Goal: Communication & Community: Answer question/provide support

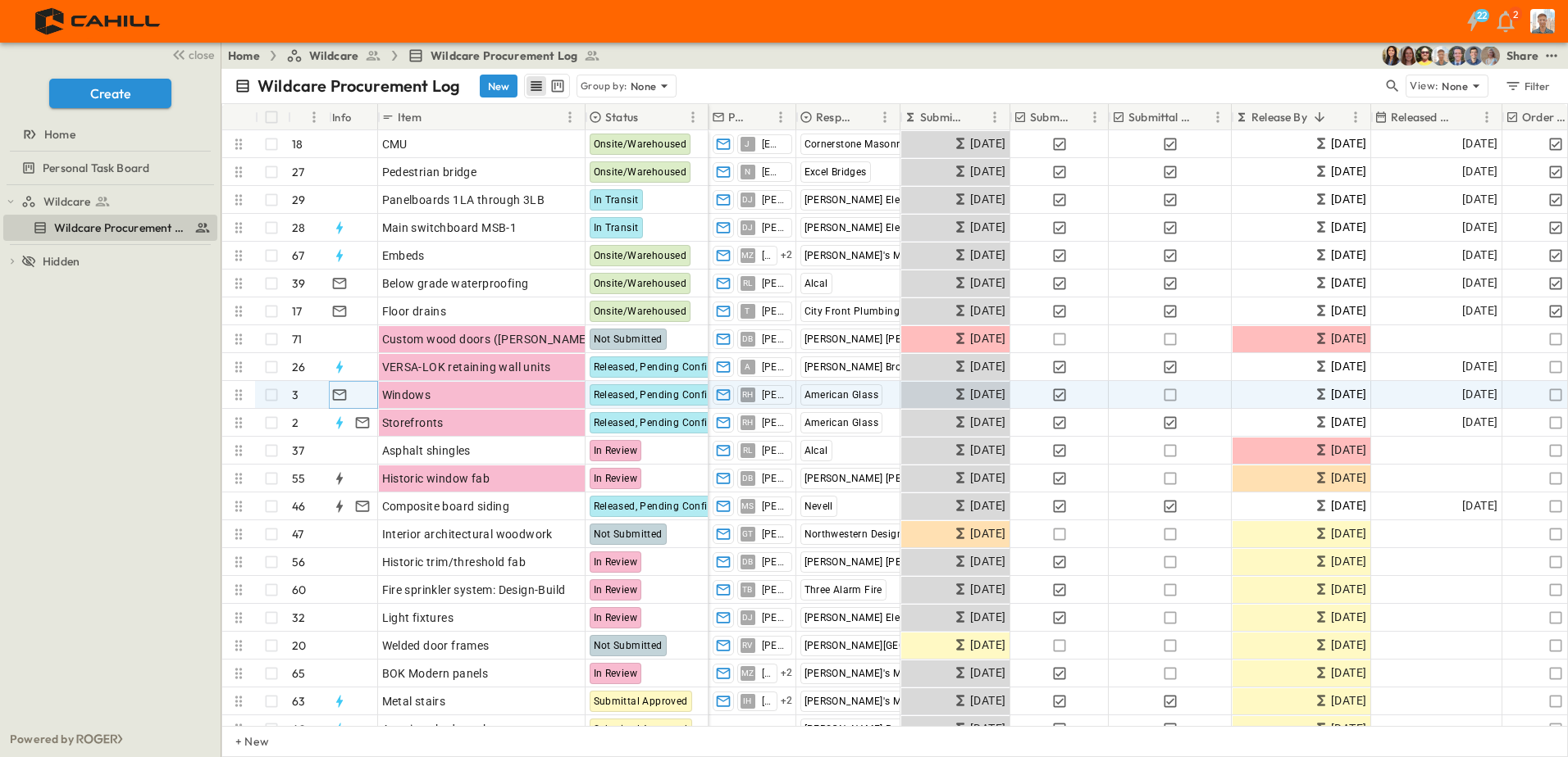
click at [342, 396] on icon "button" at bounding box center [339, 395] width 16 height 16
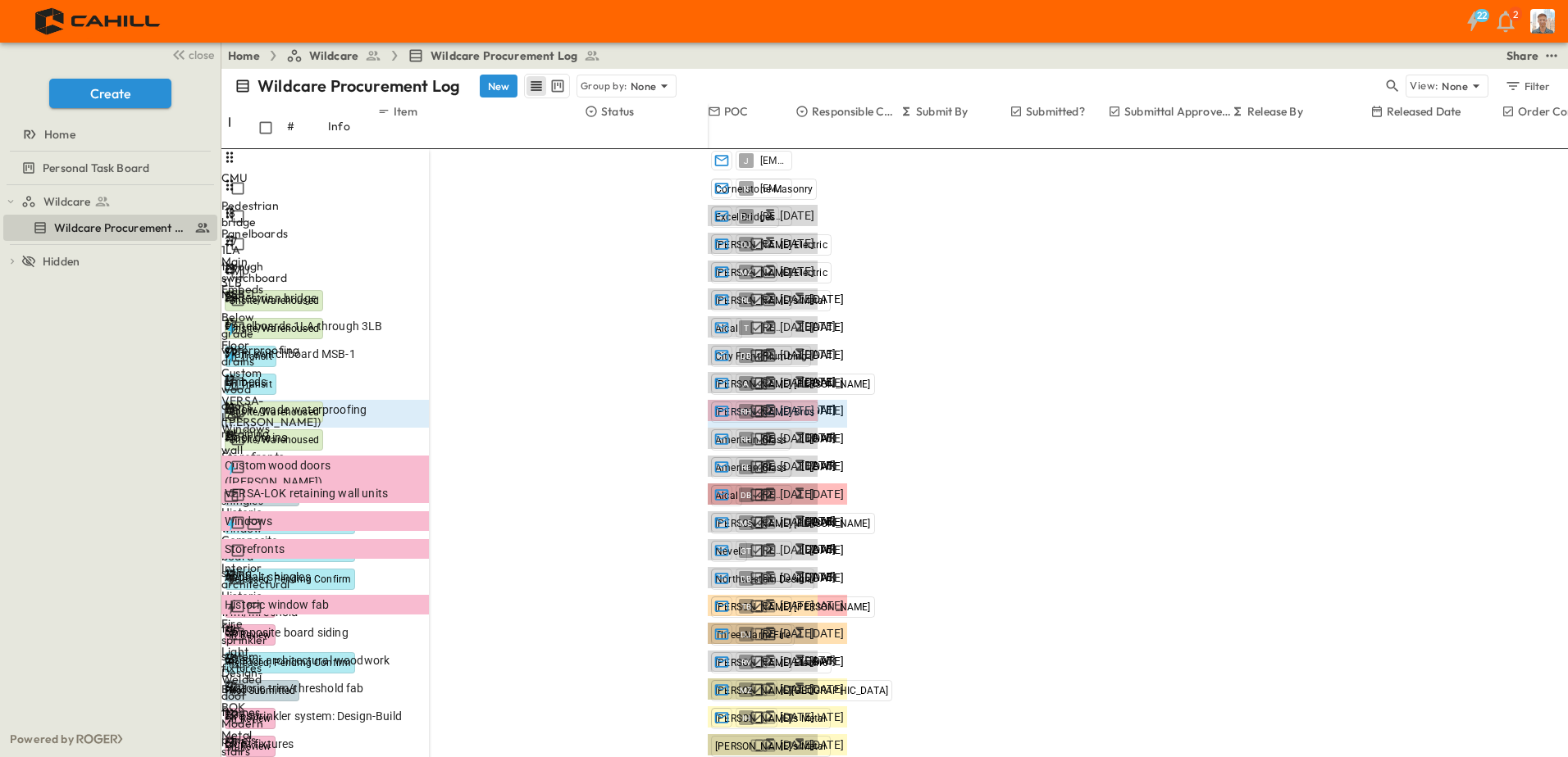
click at [1475, 21] on icon "button" at bounding box center [1472, 21] width 10 height 20
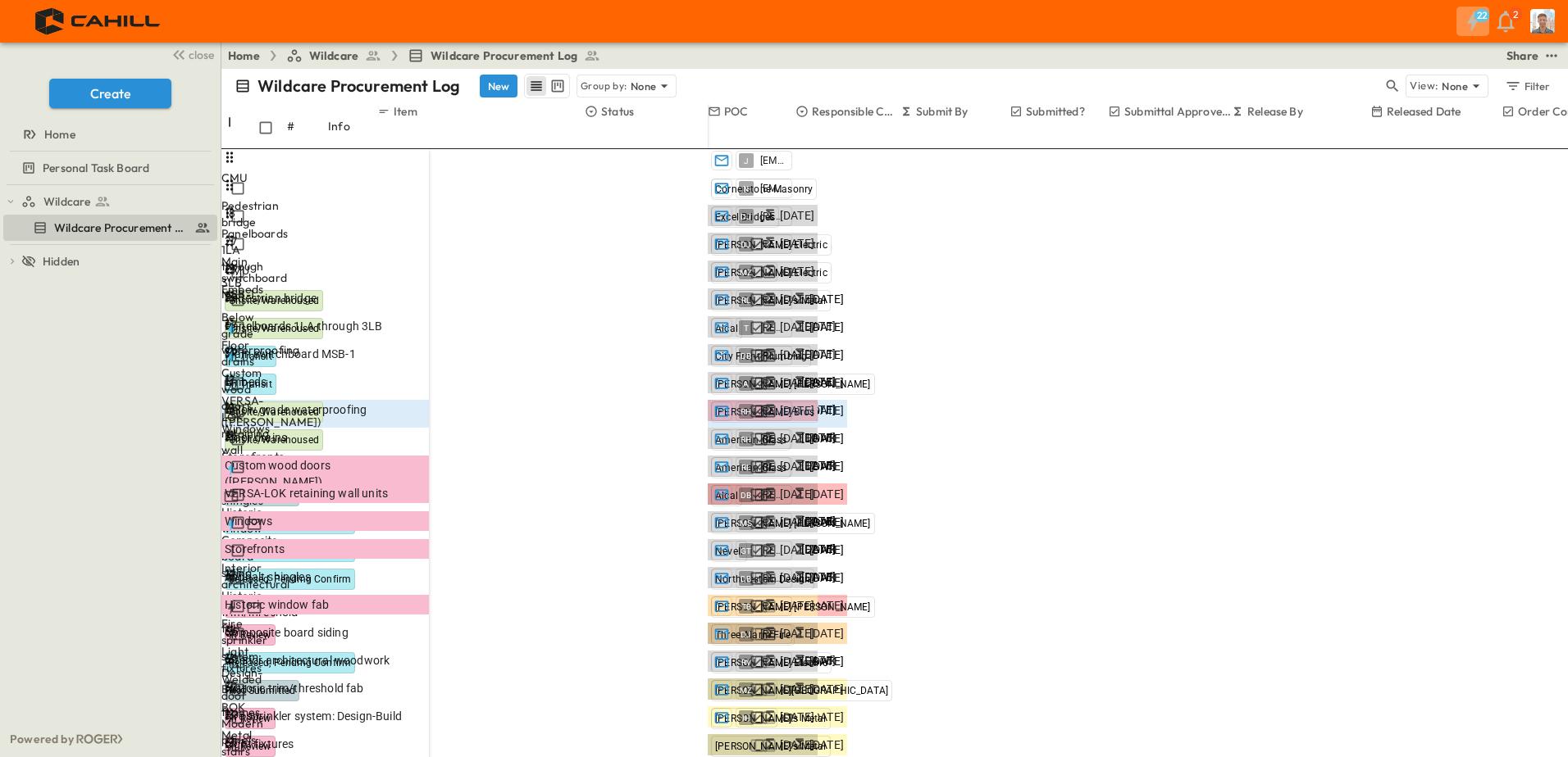
scroll to position [1314, 0]
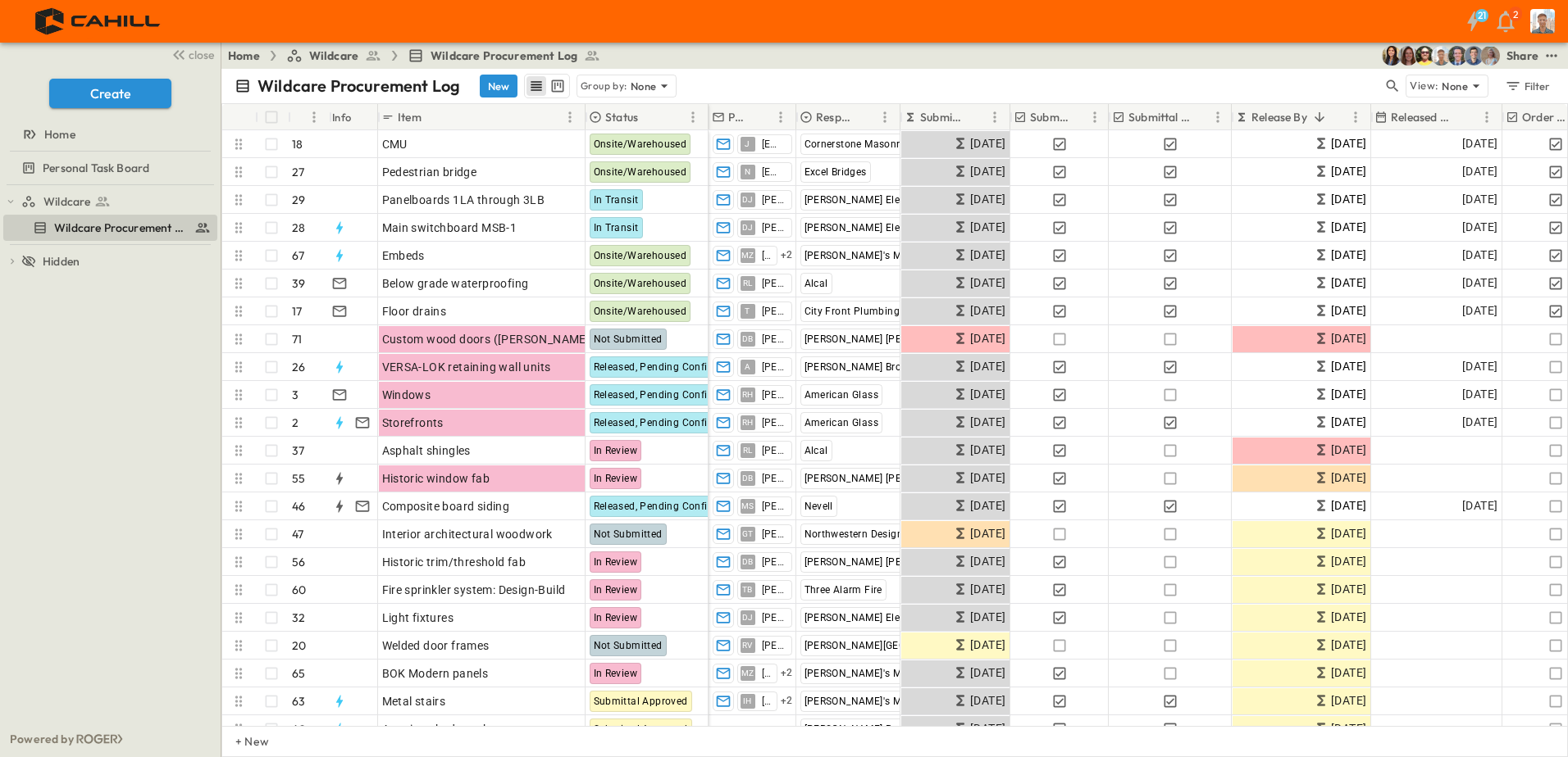
click at [1476, 18] on div "21" at bounding box center [1482, 15] width 14 height 13
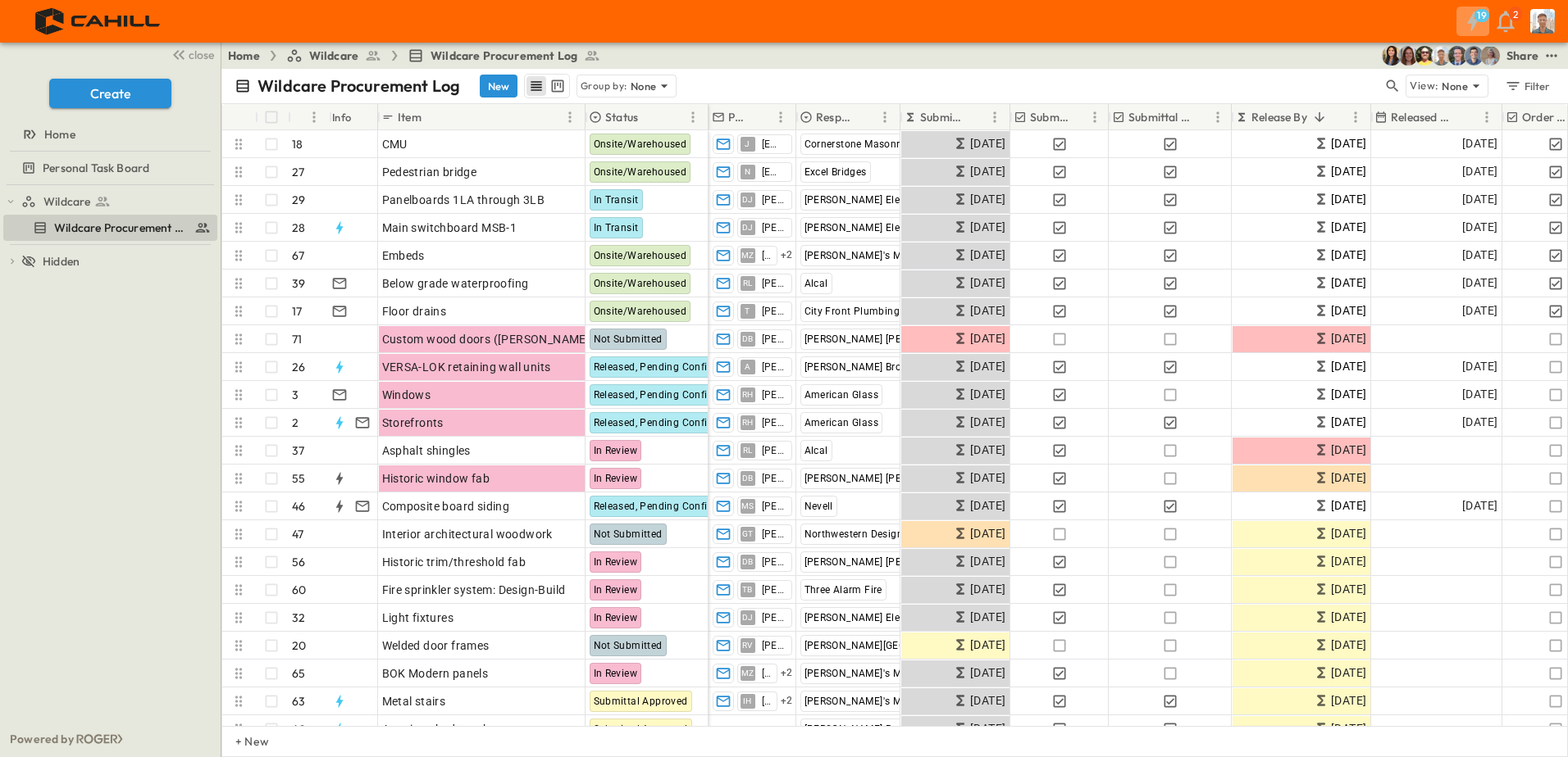
scroll to position [0, 0]
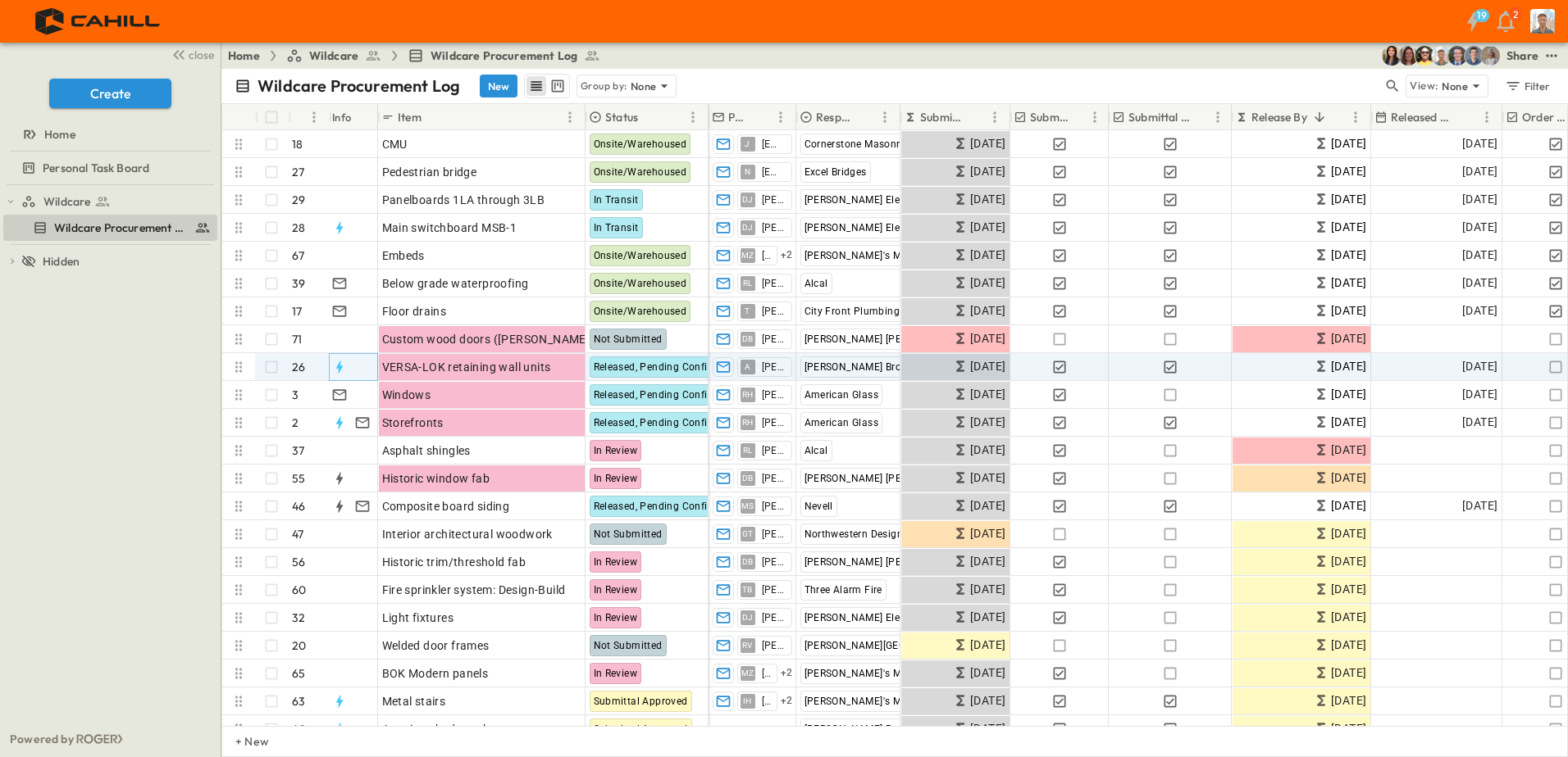
click at [343, 371] on icon "button" at bounding box center [339, 367] width 16 height 16
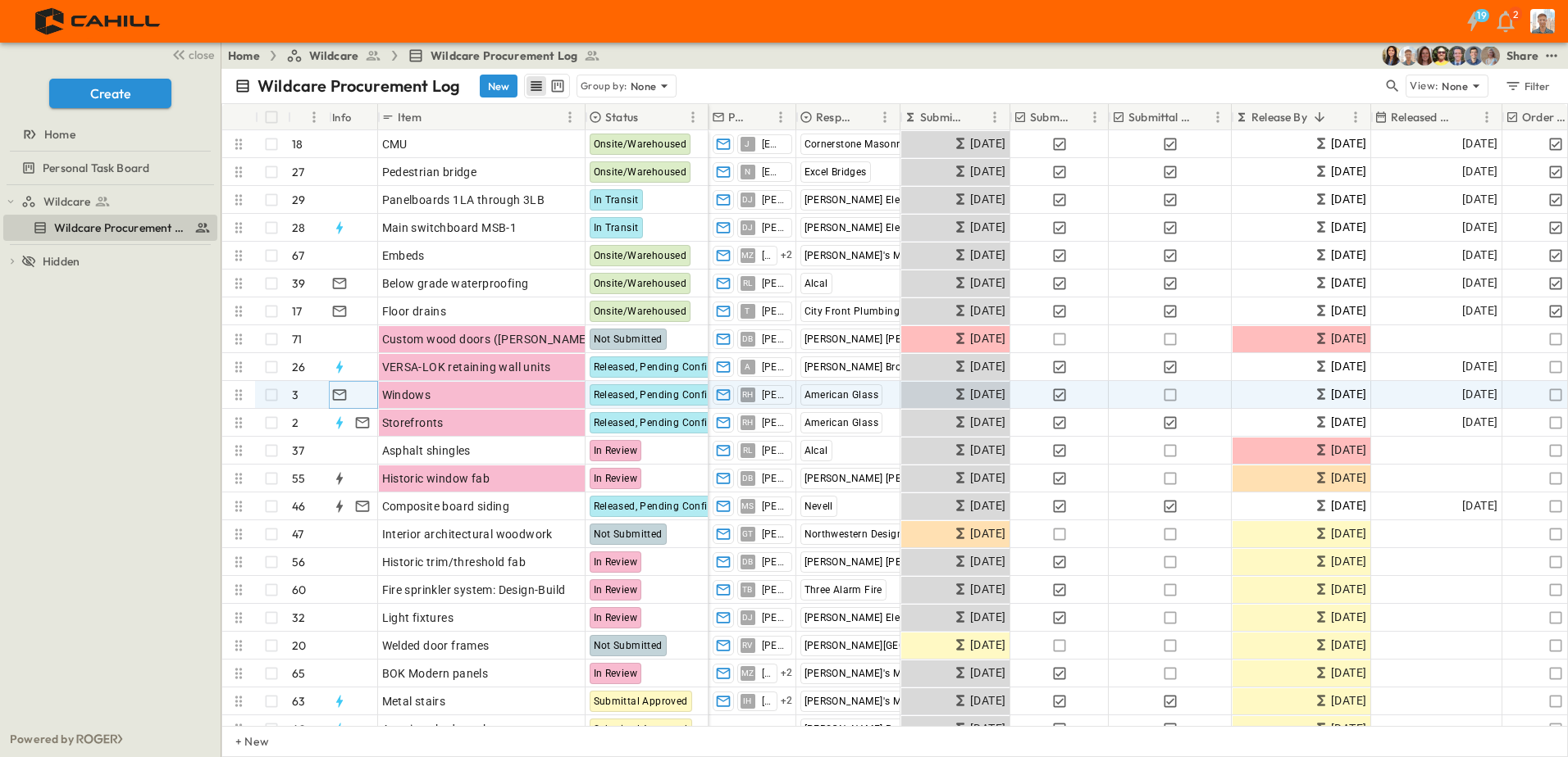
click at [340, 394] on icon "button" at bounding box center [339, 395] width 14 height 10
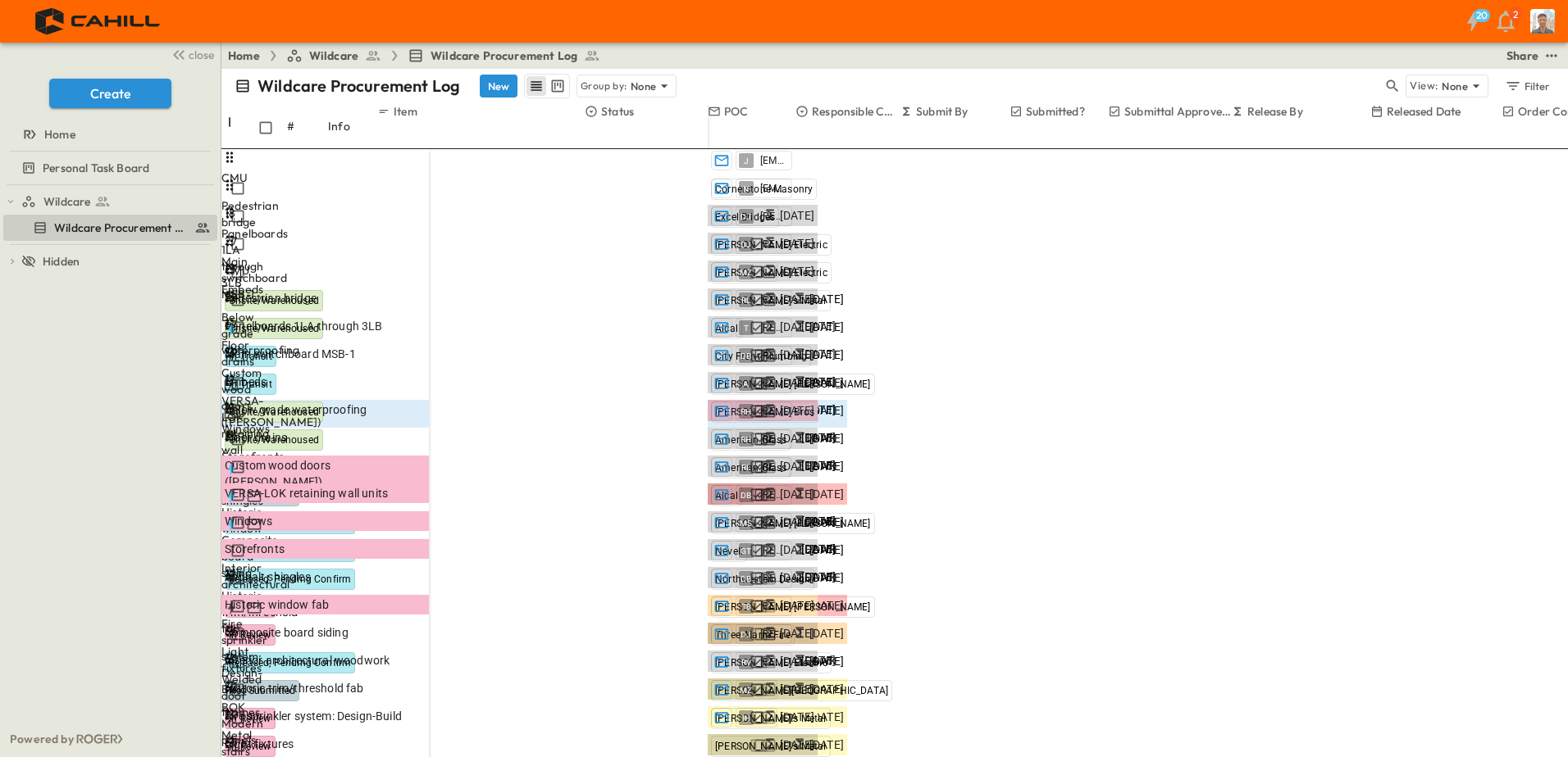
scroll to position [170, 0]
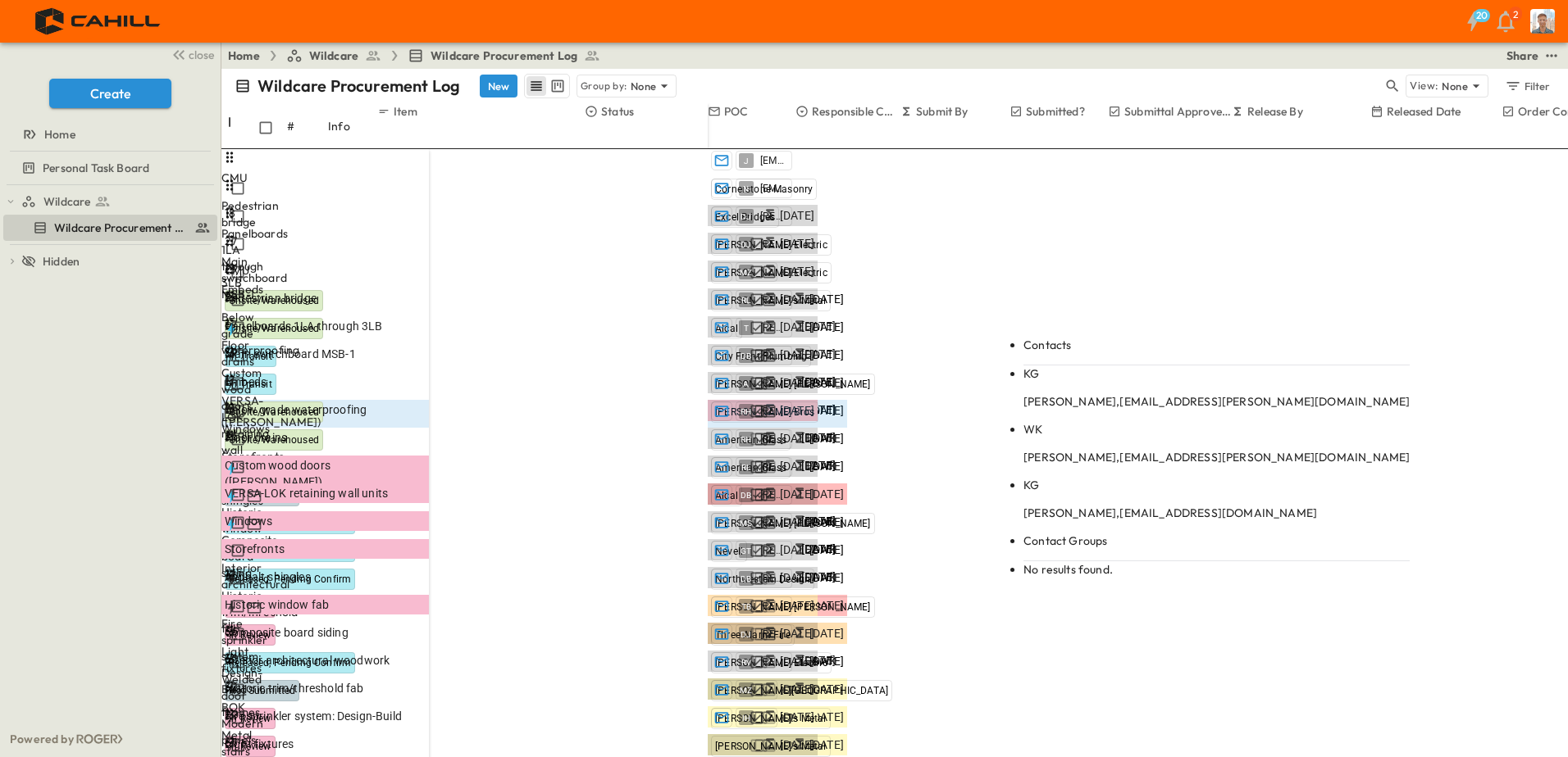
type input "***"
click at [1120, 394] on span "[EMAIL_ADDRESS][PERSON_NAME][DOMAIN_NAME]" at bounding box center [1264, 401] width 290 height 15
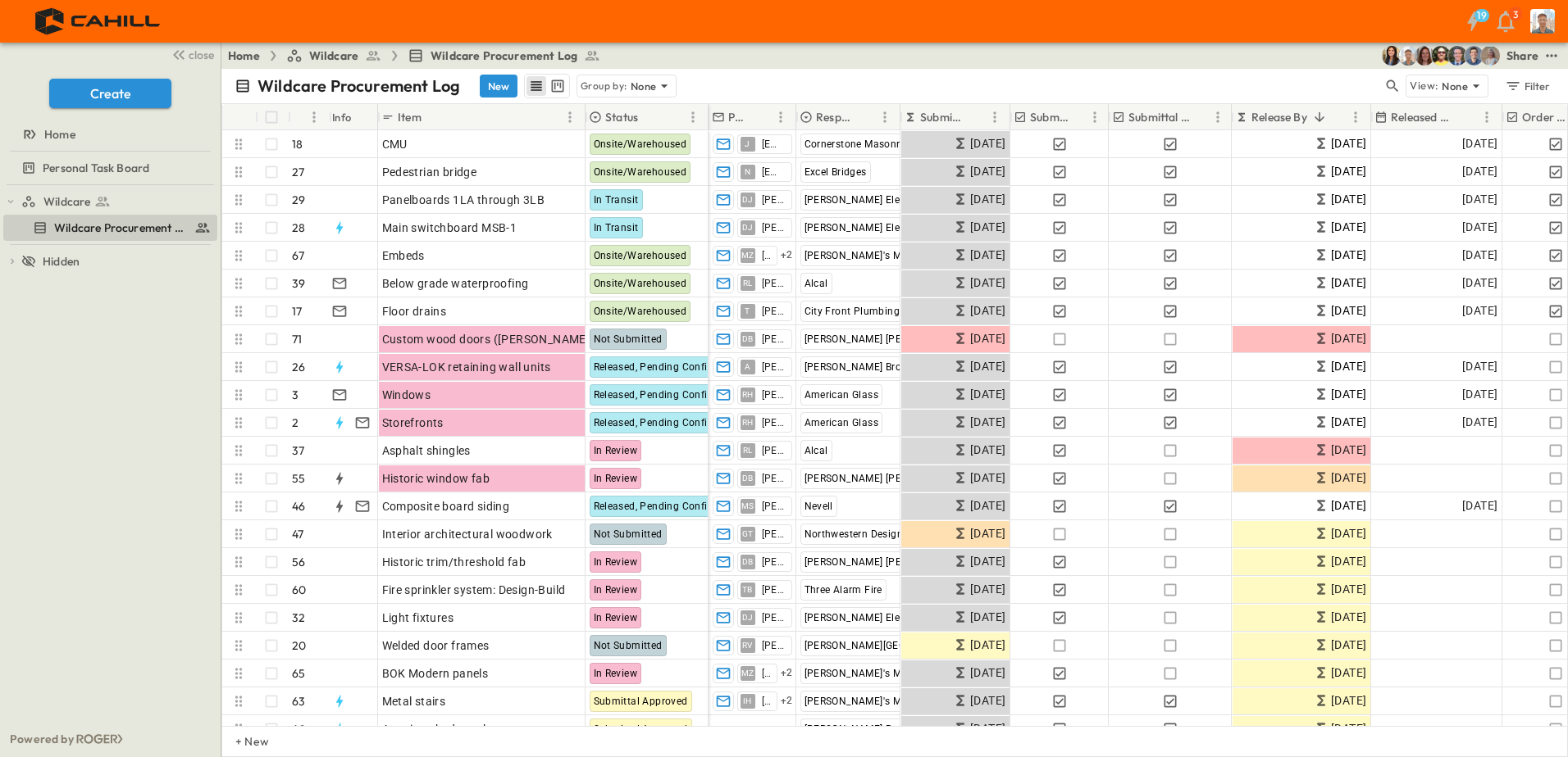
click at [1509, 26] on icon "button" at bounding box center [1505, 21] width 27 height 27
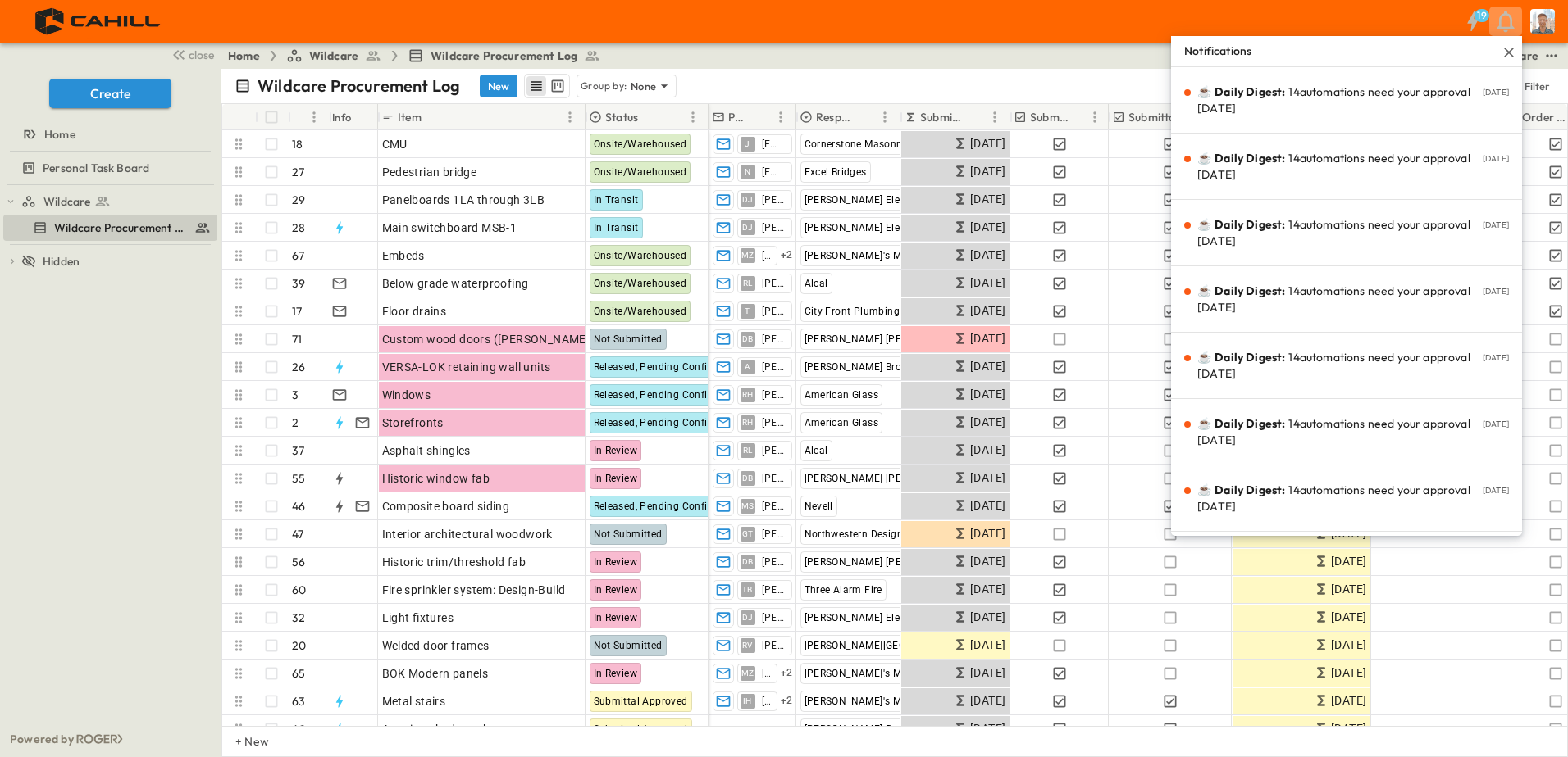
click at [1509, 26] on icon "button" at bounding box center [1505, 21] width 27 height 27
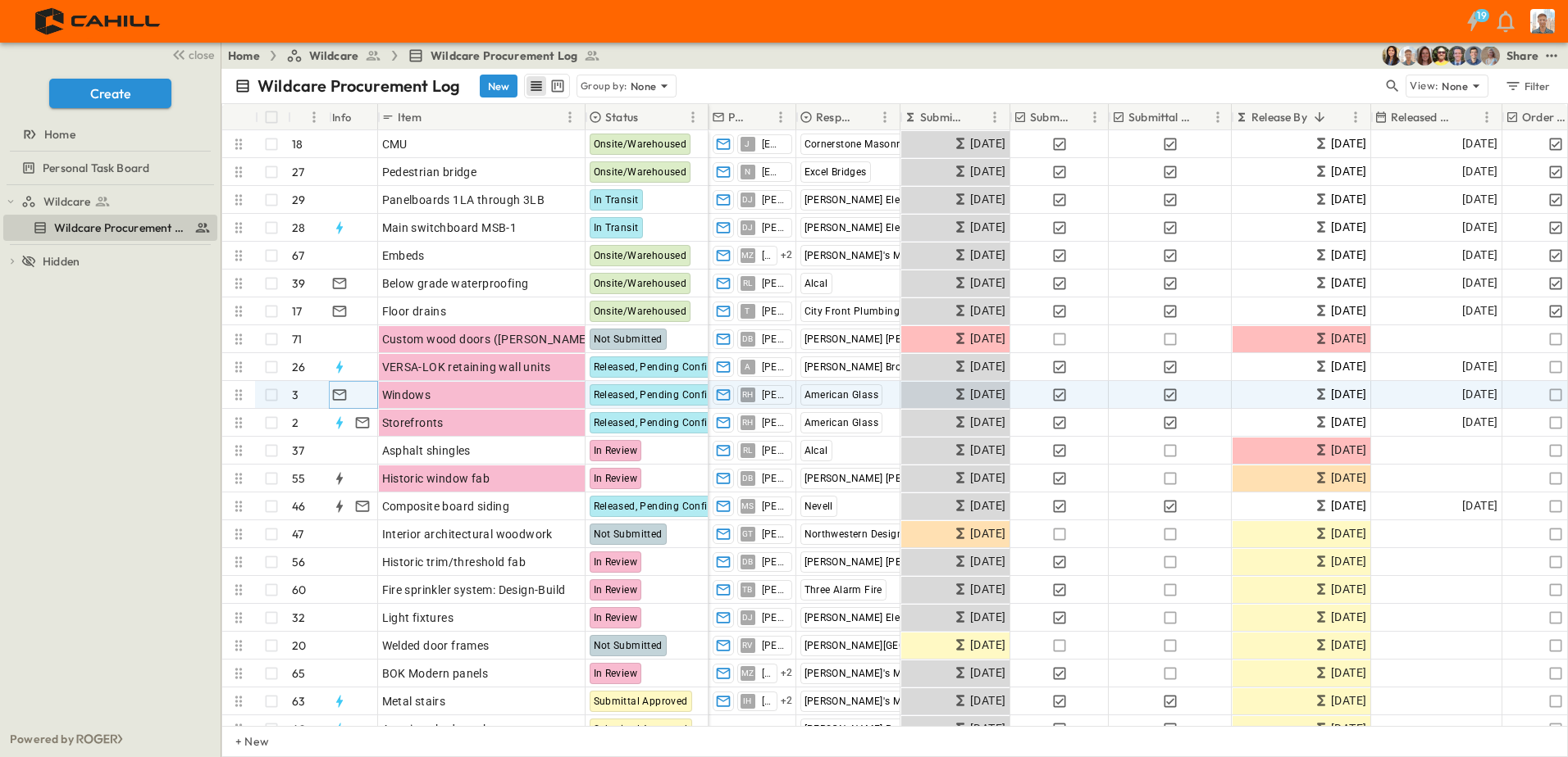
click at [345, 399] on icon "button" at bounding box center [339, 395] width 14 height 10
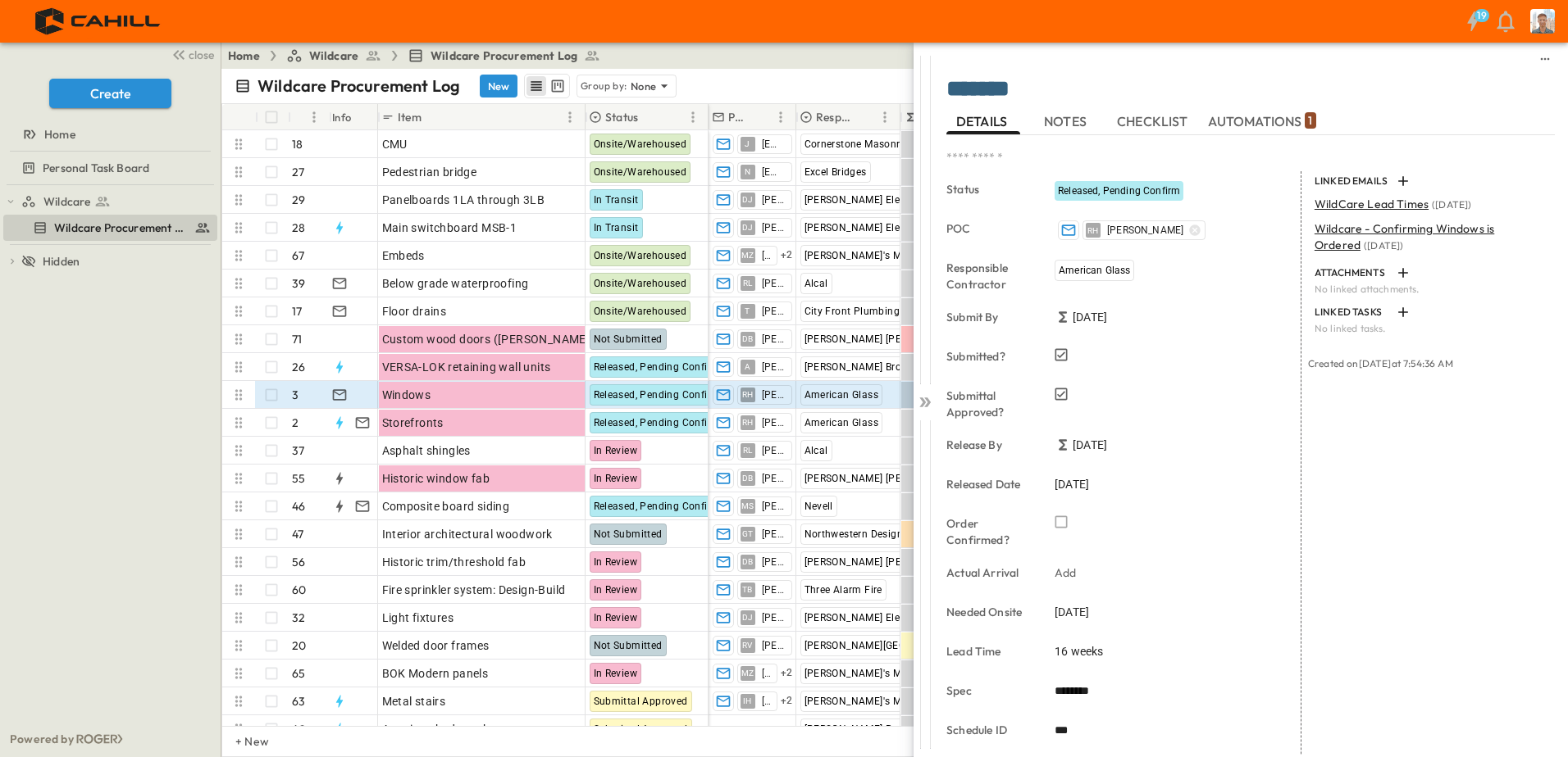
click at [1283, 128] on span "AUTOMATIONS 1" at bounding box center [1262, 121] width 108 height 15
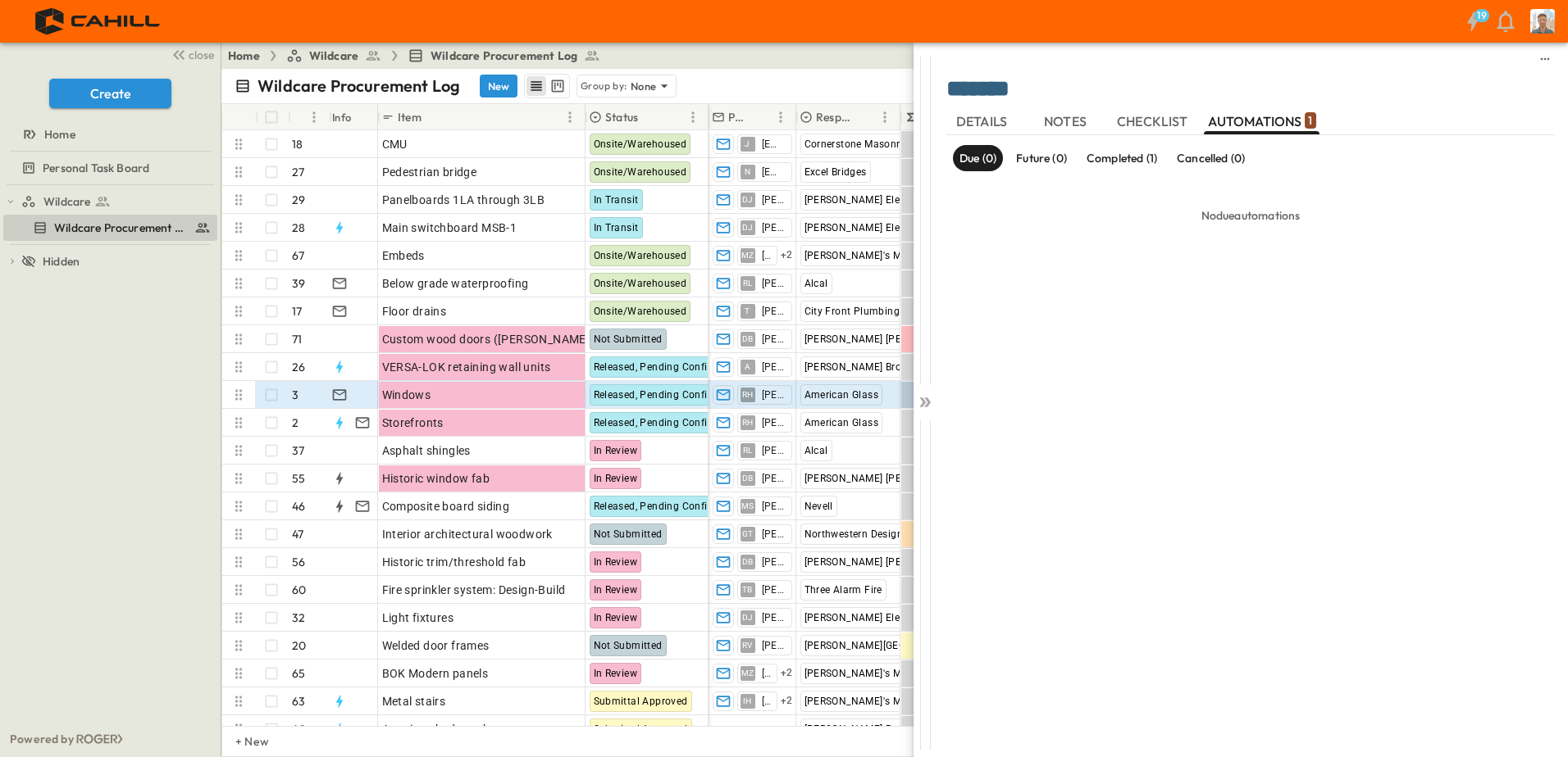
click at [1135, 158] on p "Completed (1)" at bounding box center [1122, 158] width 70 height 16
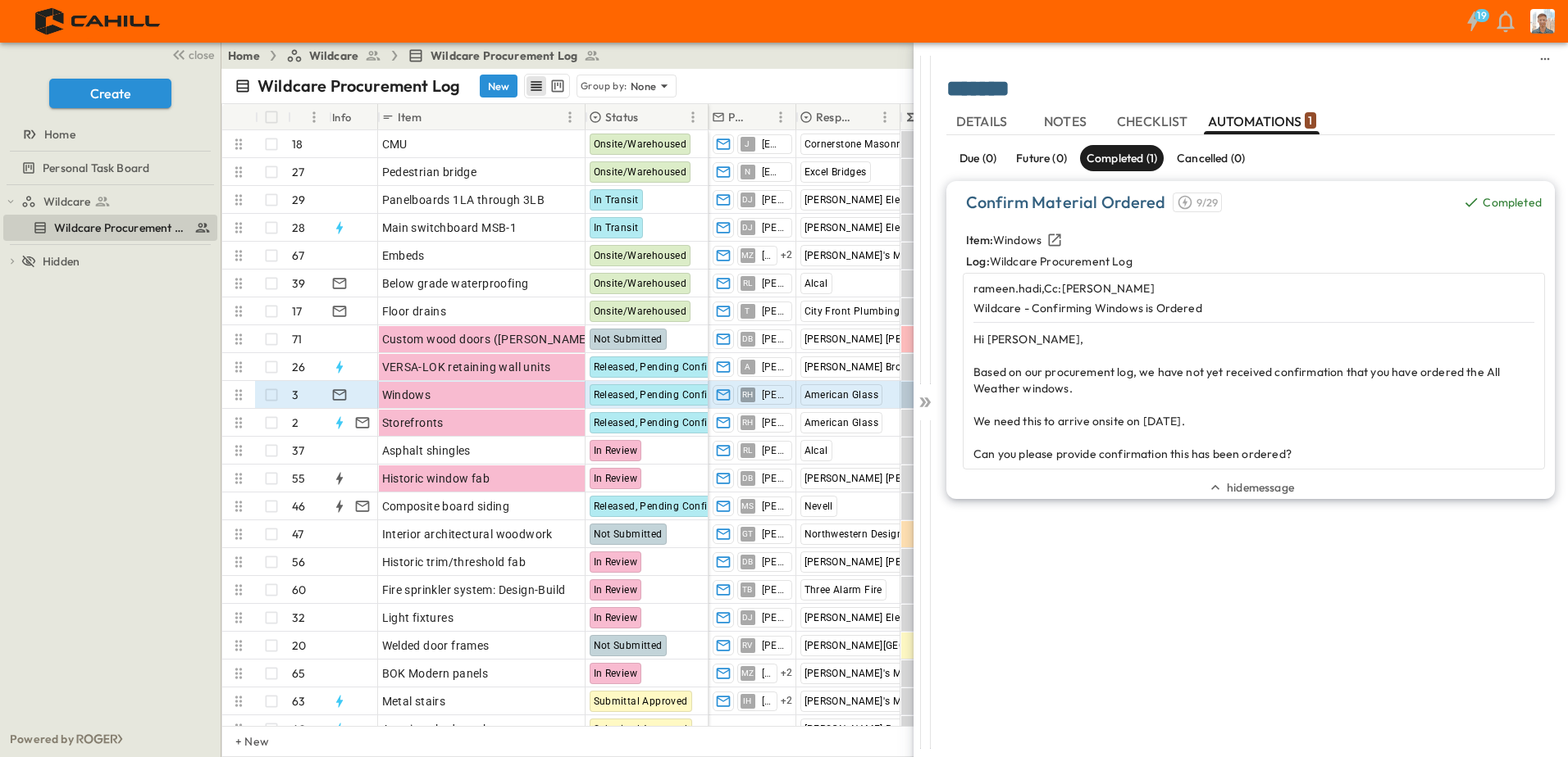
click at [916, 398] on div at bounding box center [925, 399] width 23 height 713
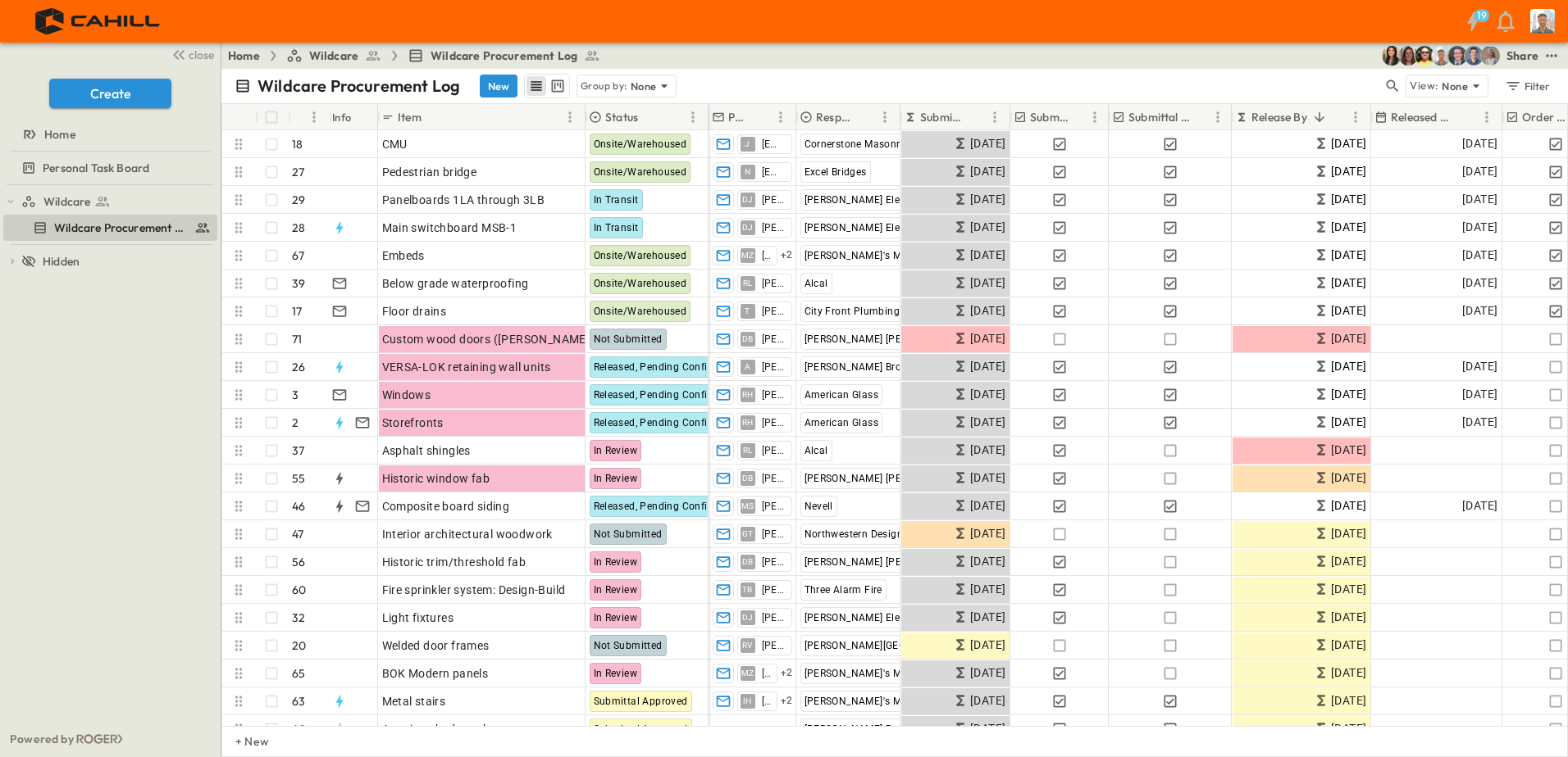
click at [105, 387] on div "Wildcare Wildcare Procurement Log To pick up a draggable item, press the space …" at bounding box center [110, 453] width 220 height 536
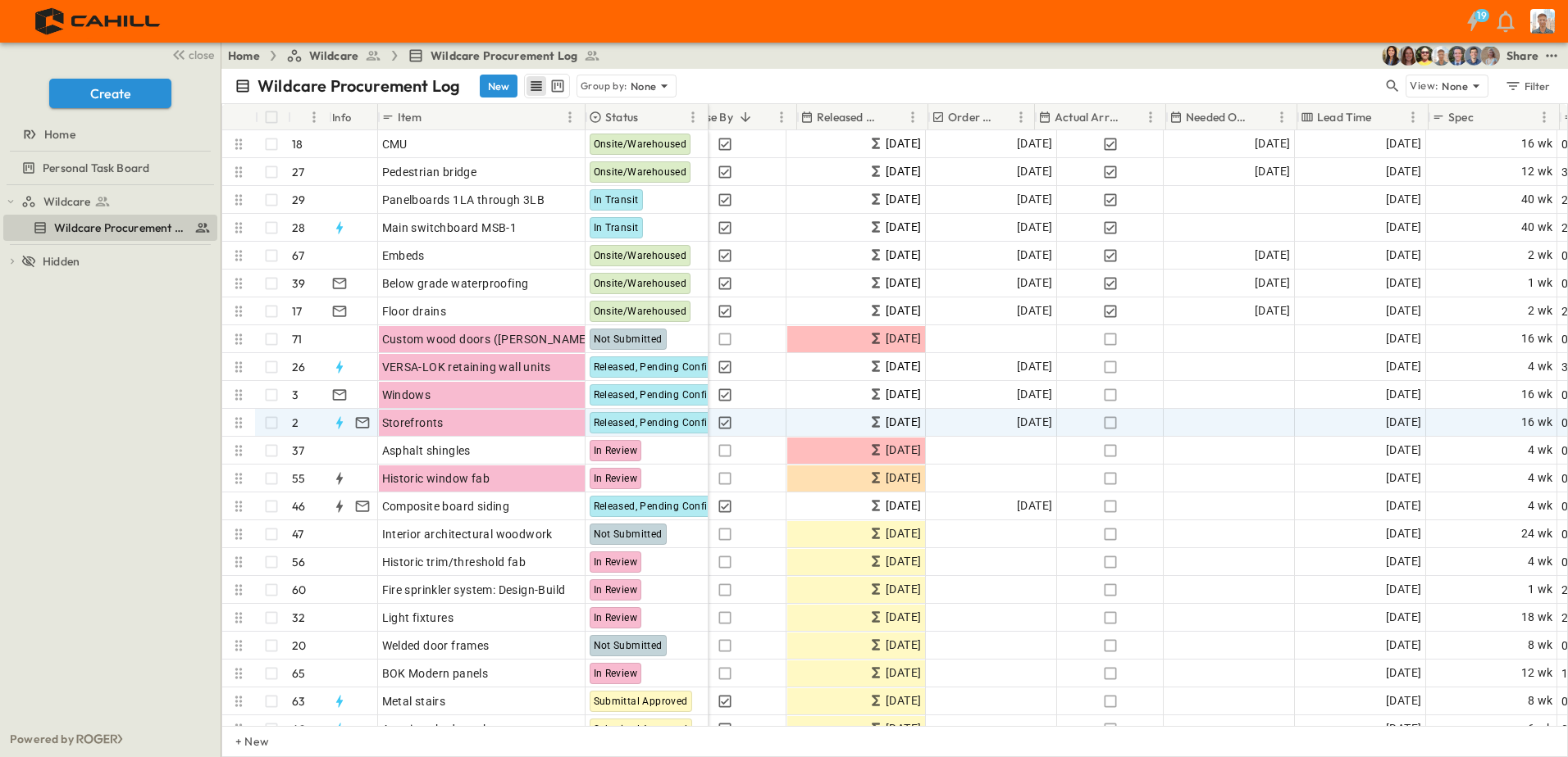
scroll to position [0, 574]
